Goal: Transaction & Acquisition: Purchase product/service

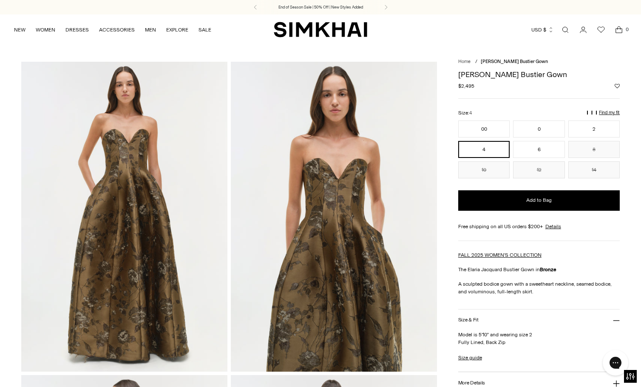
click at [312, 241] on img at bounding box center [334, 217] width 206 height 310
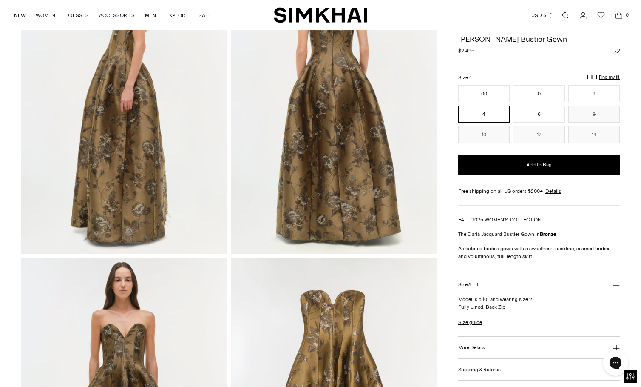
scroll to position [422, 0]
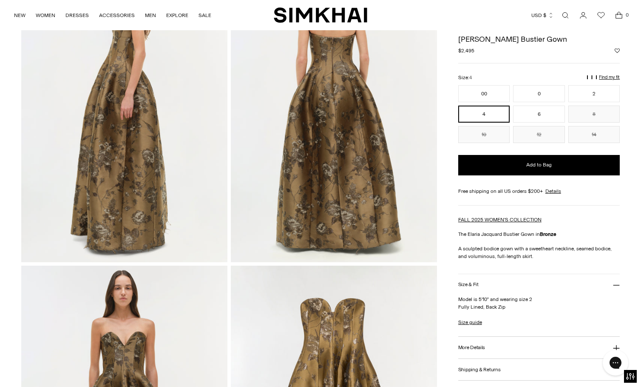
click at [151, 158] on img at bounding box center [124, 107] width 206 height 310
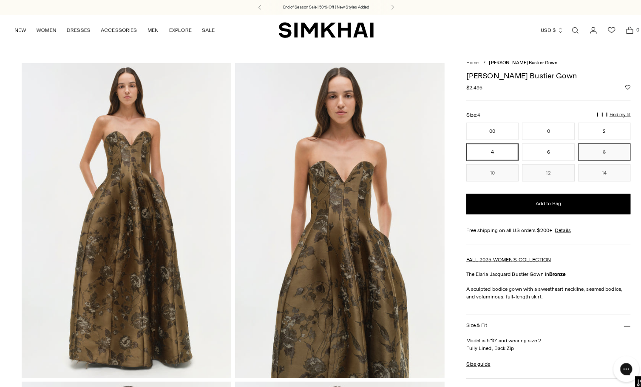
click at [584, 147] on button "8" at bounding box center [594, 149] width 51 height 17
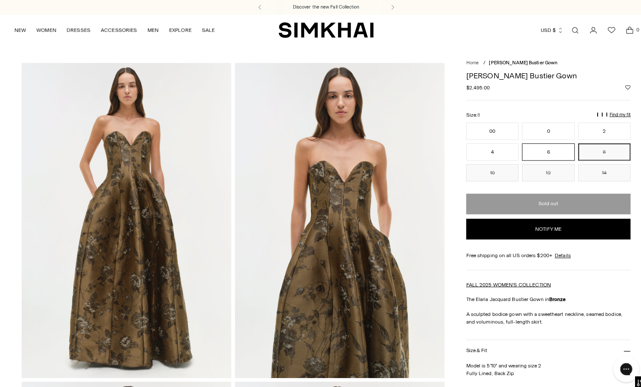
click at [555, 153] on button "6" at bounding box center [538, 149] width 51 height 17
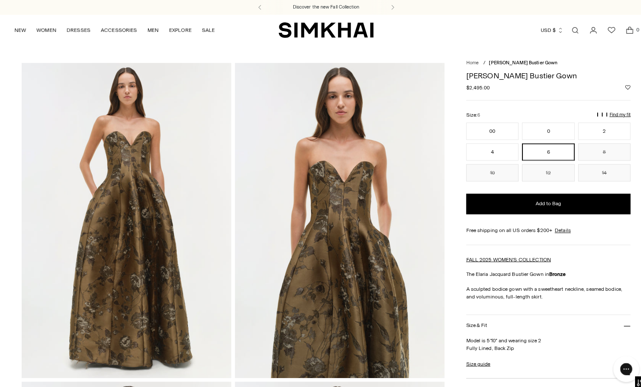
click at [242, 126] on img at bounding box center [334, 217] width 206 height 310
